Goal: Transaction & Acquisition: Purchase product/service

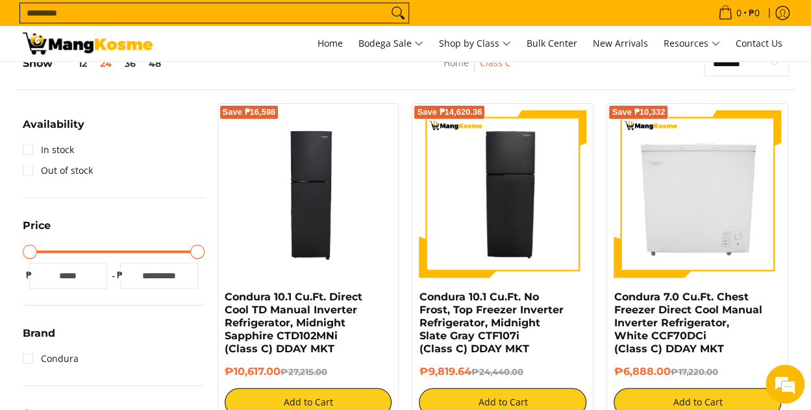
scroll to position [260, 0]
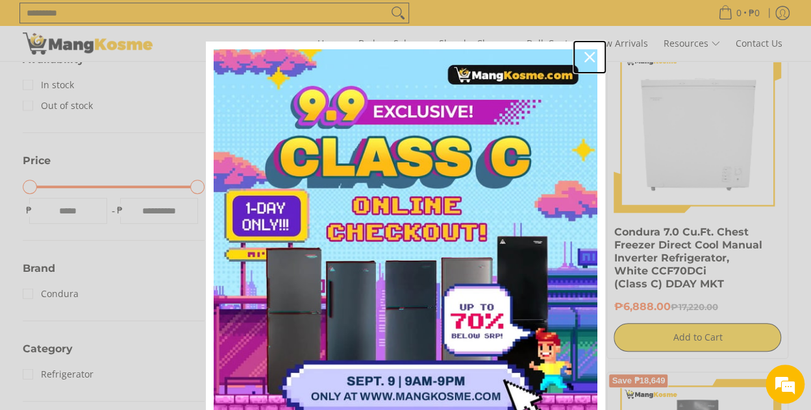
click at [585, 59] on icon "close icon" at bounding box center [590, 57] width 10 height 10
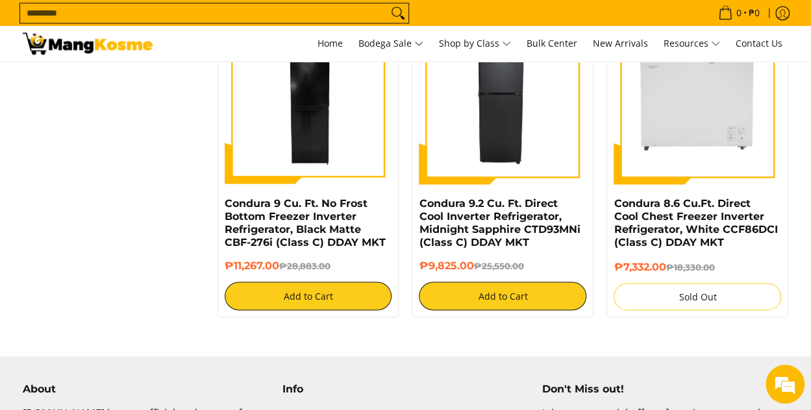
scroll to position [909, 0]
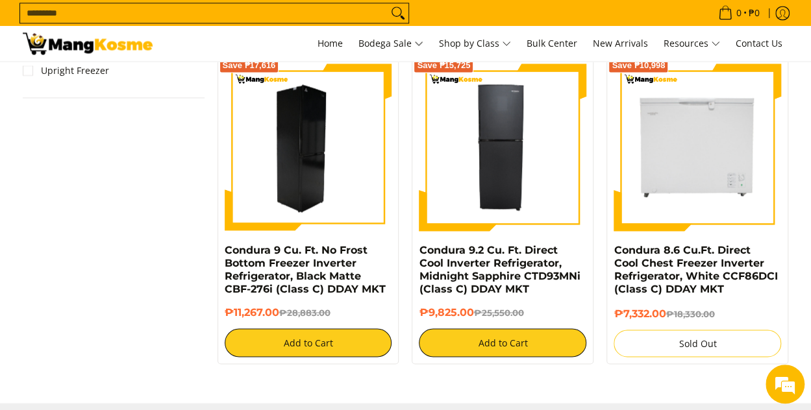
click at [300, 168] on img at bounding box center [309, 148] width 168 height 168
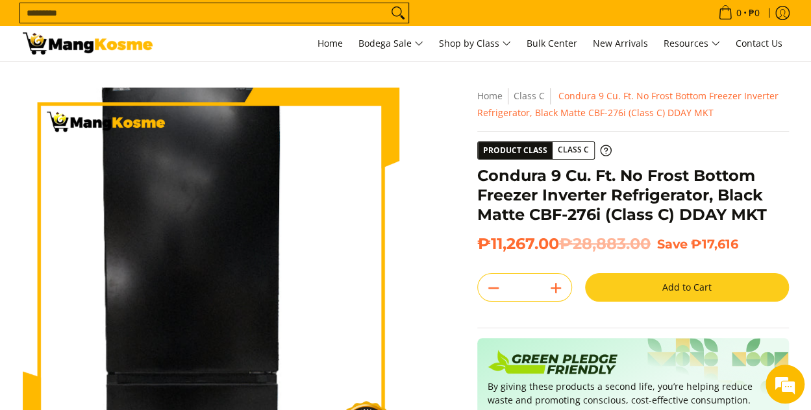
click at [225, 241] on img at bounding box center [211, 276] width 377 height 377
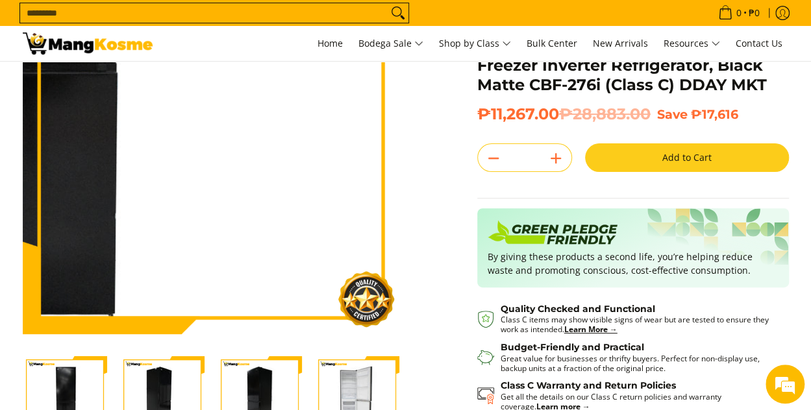
scroll to position [195, 0]
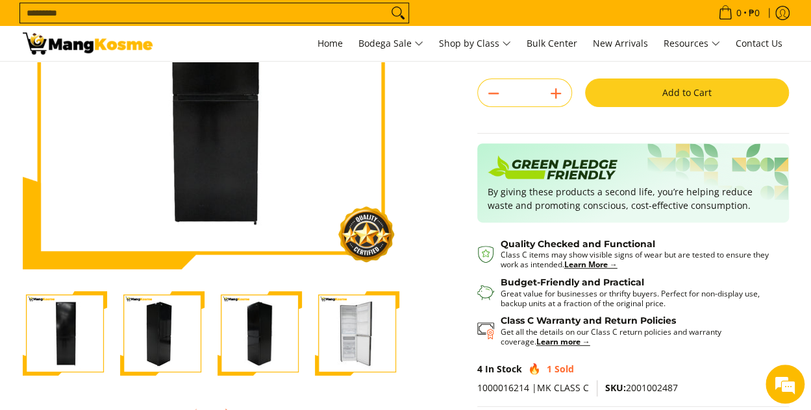
click at [194, 367] on img "Condura 9 Cu. Ft. No Frost Bottom Freezer Inverter Refrigerator, Black Matte CB…" at bounding box center [162, 334] width 84 height 84
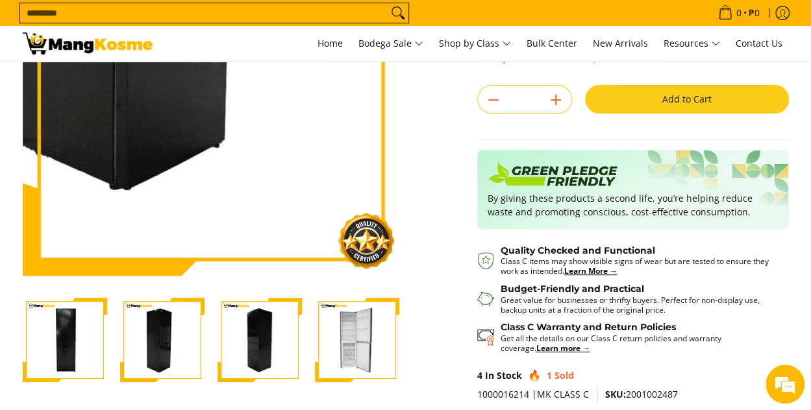
scroll to position [260, 0]
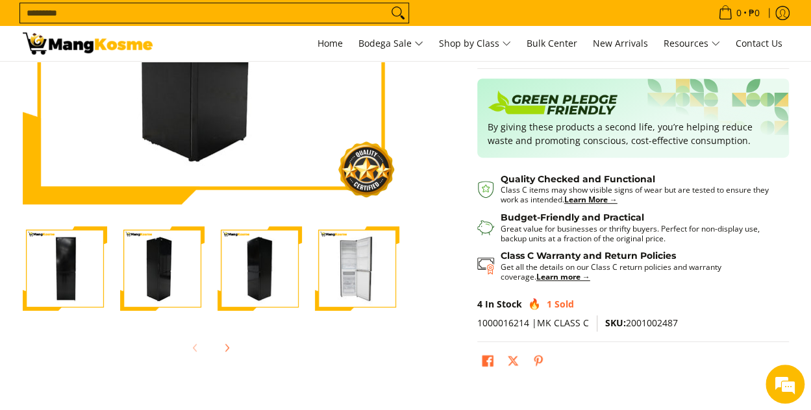
click at [259, 286] on img "Condura 9 Cu. Ft. No Frost Bottom Freezer Inverter Refrigerator, Black Matte CB…" at bounding box center [260, 269] width 84 height 84
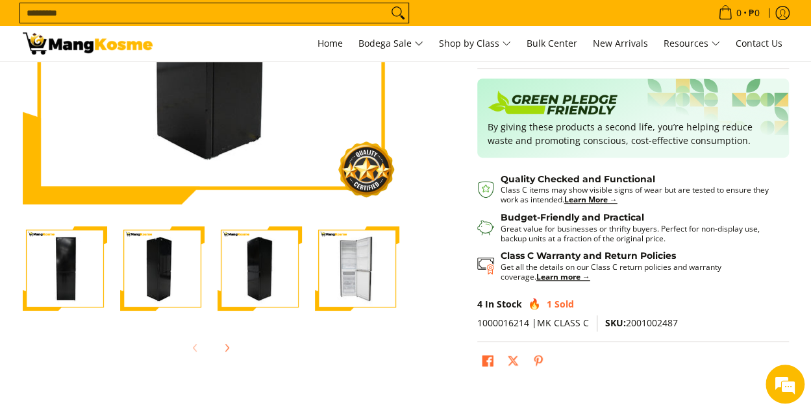
click at [338, 270] on img "Condura 9 Cu. Ft. No Frost Bottom Freezer Inverter Refrigerator, Black Matte CB…" at bounding box center [357, 269] width 84 height 84
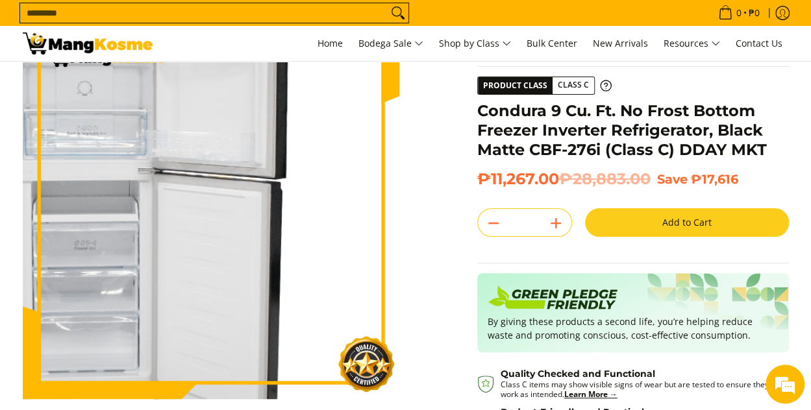
scroll to position [0, 0]
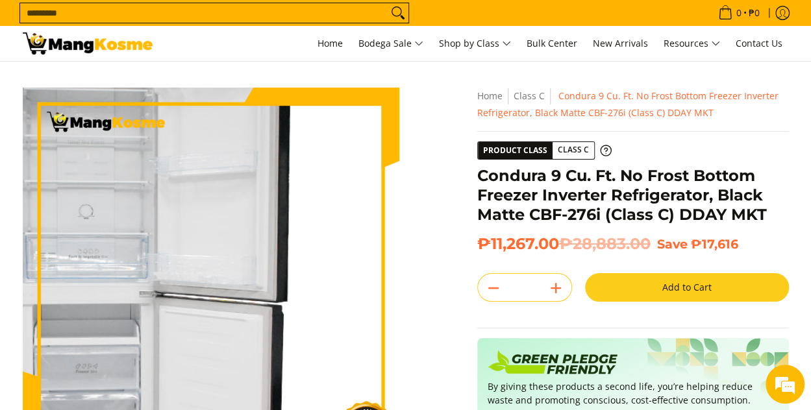
click at [236, 275] on img at bounding box center [211, 276] width 377 height 377
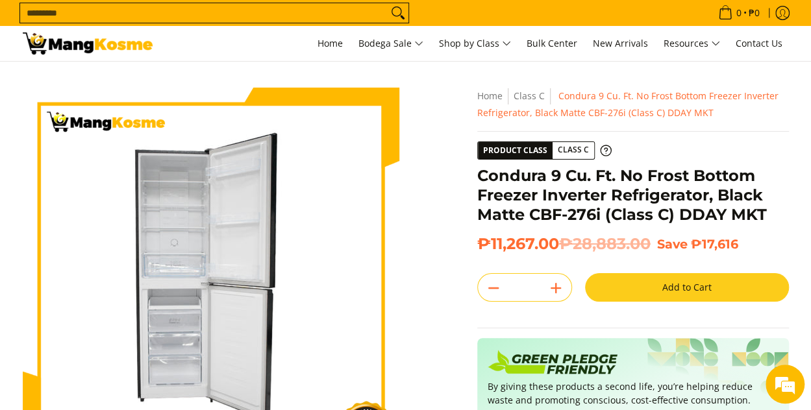
click at [442, 283] on div "Skip to Main Content Enable zoom Disable zoom Enable zoom Disable zoom Enable z…" at bounding box center [405, 370] width 779 height 565
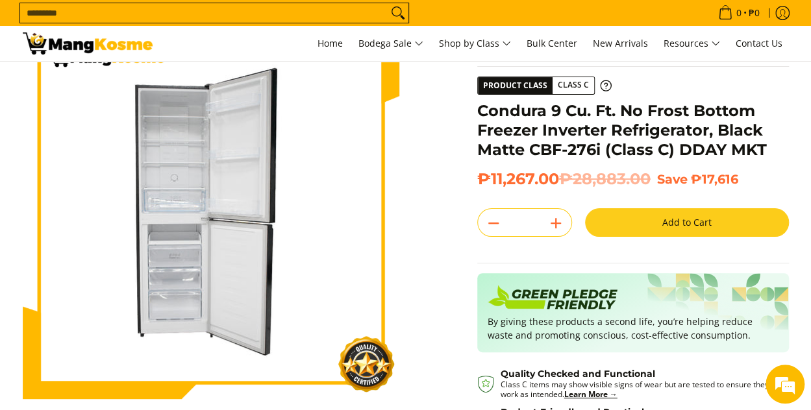
scroll to position [65, 0]
click at [685, 222] on button "Add to Cart" at bounding box center [687, 222] width 204 height 29
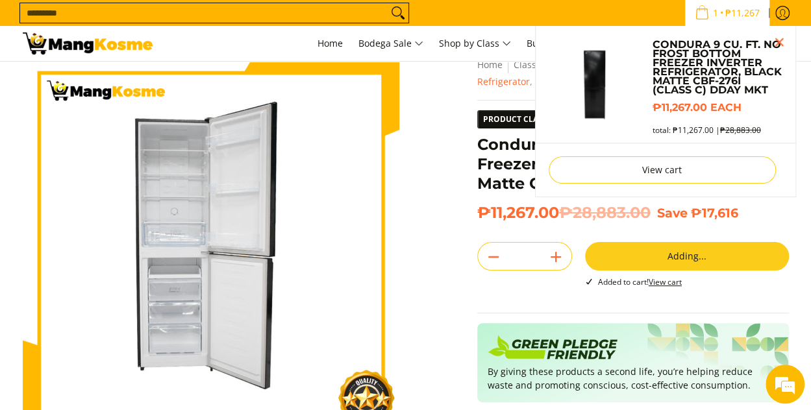
scroll to position [29, 0]
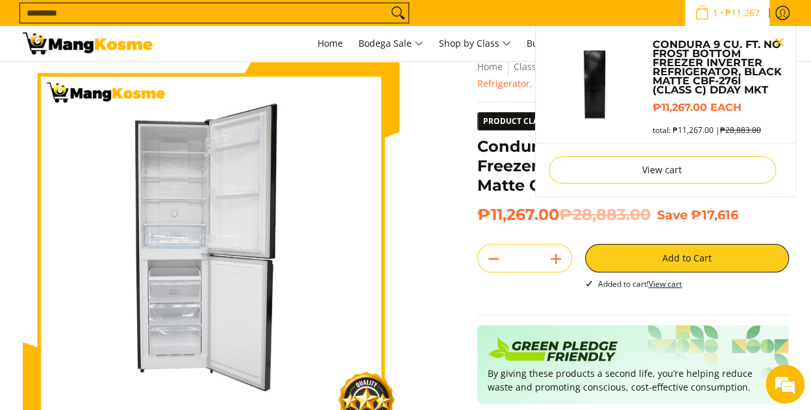
click at [775, 45] on button "Close pop up" at bounding box center [779, 41] width 19 height 19
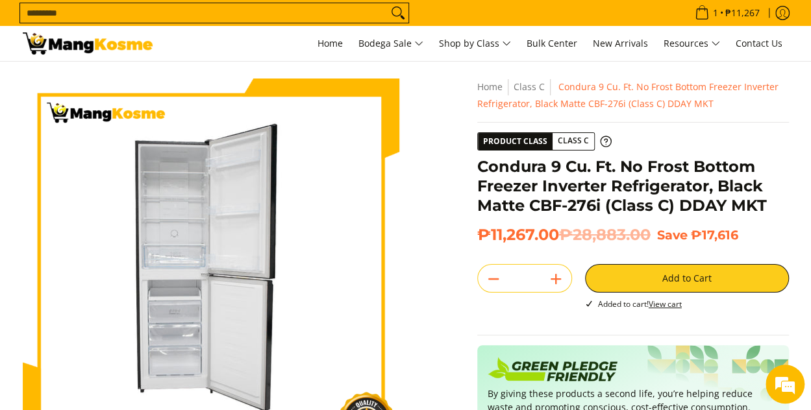
scroll to position [0, 0]
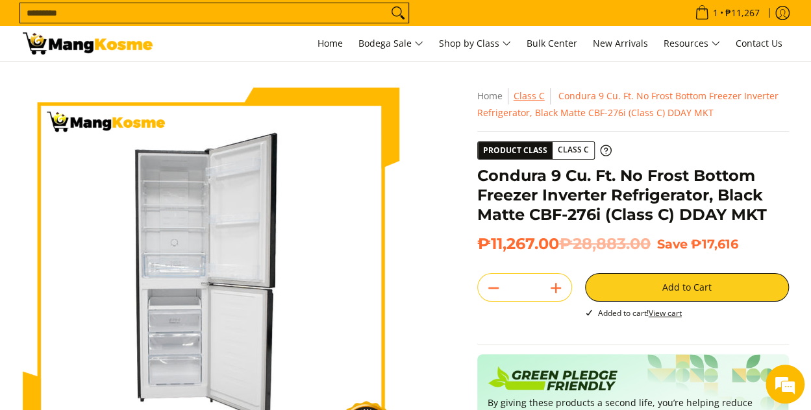
click at [523, 98] on link "Class C" at bounding box center [529, 96] width 31 height 12
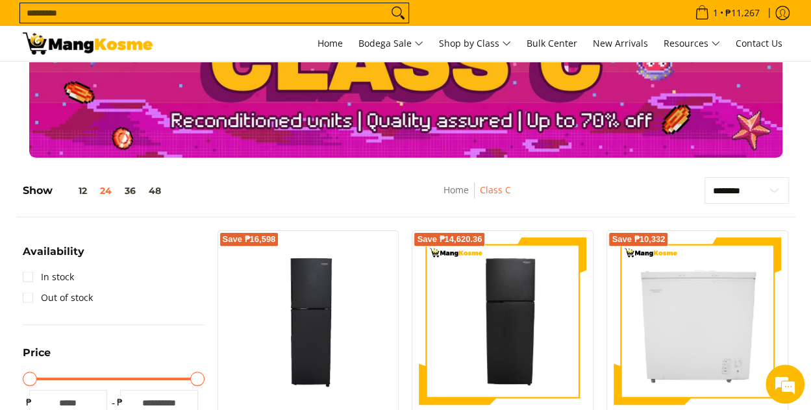
scroll to position [65, 0]
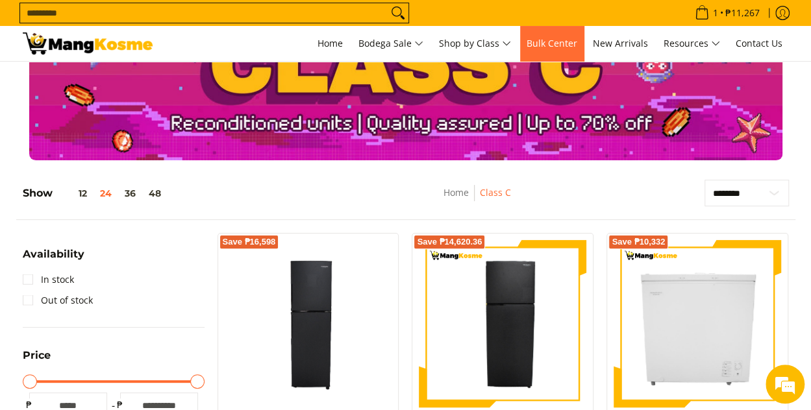
click at [569, 49] on span "Bulk Center" at bounding box center [552, 43] width 51 height 12
